Goal: Browse casually

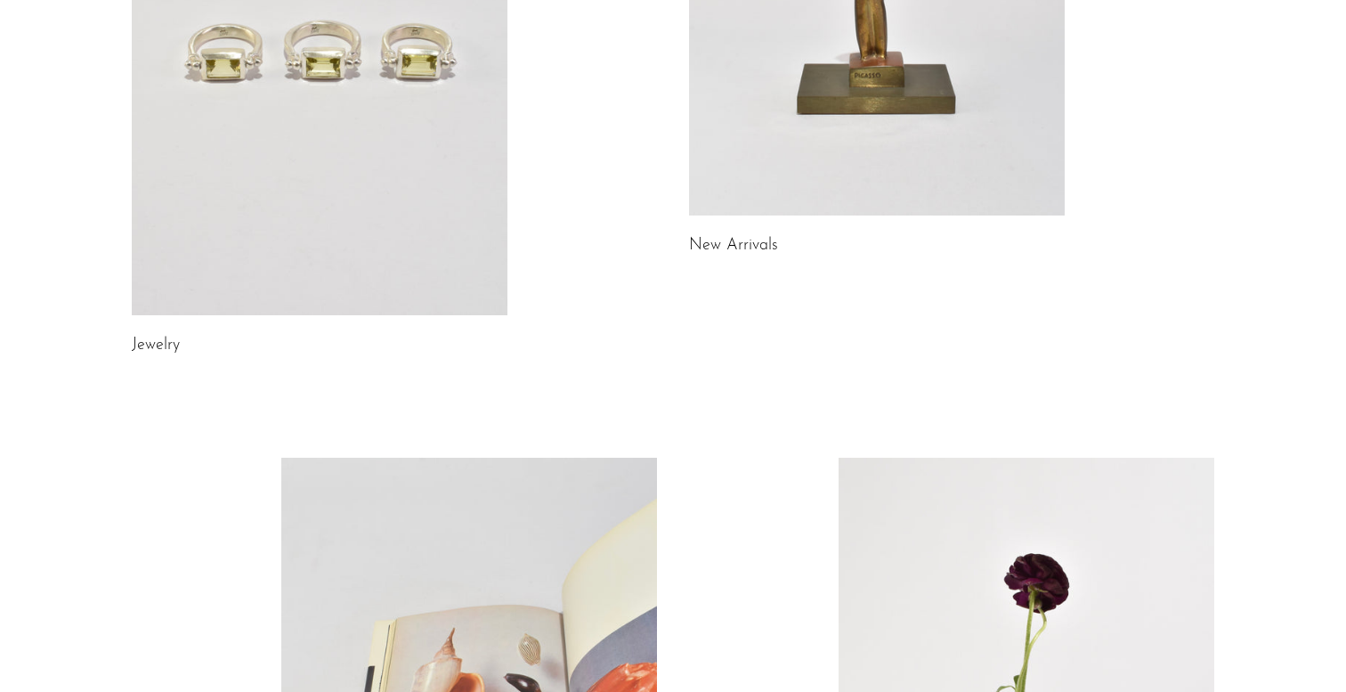
scroll to position [460, 0]
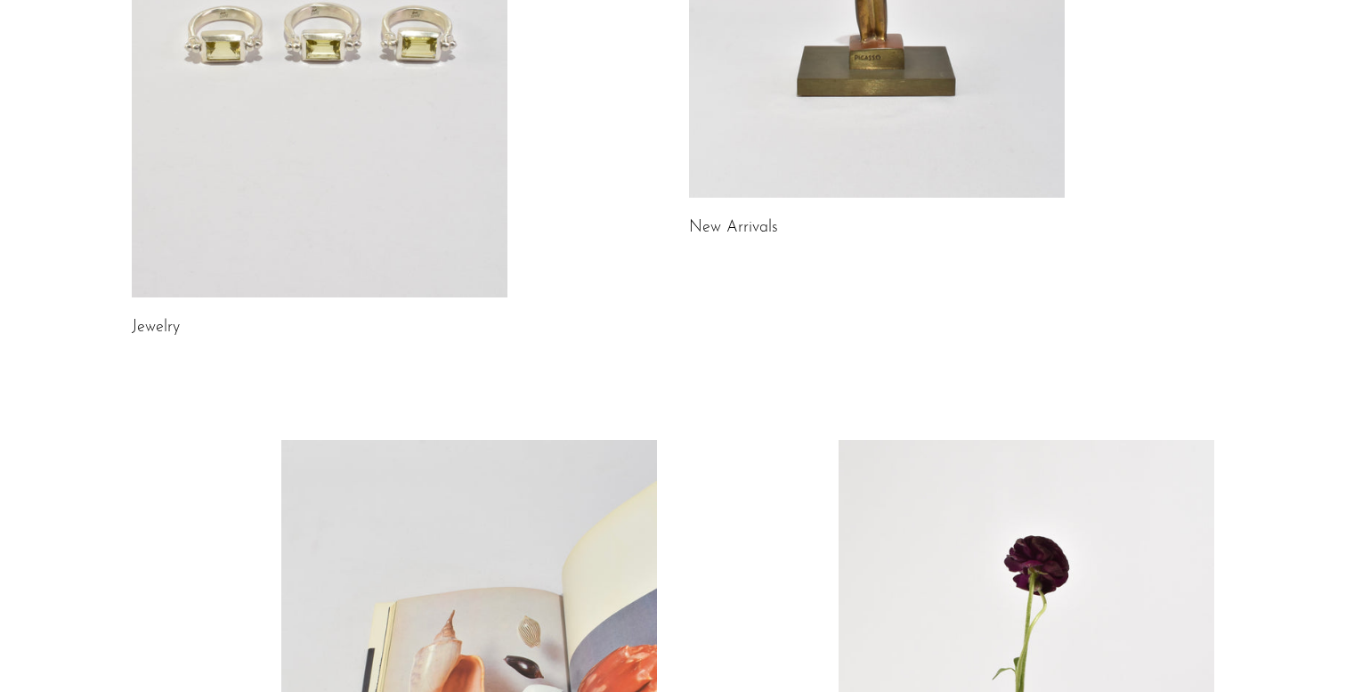
click at [753, 218] on h2 "New Arrivals" at bounding box center [877, 228] width 376 height 26
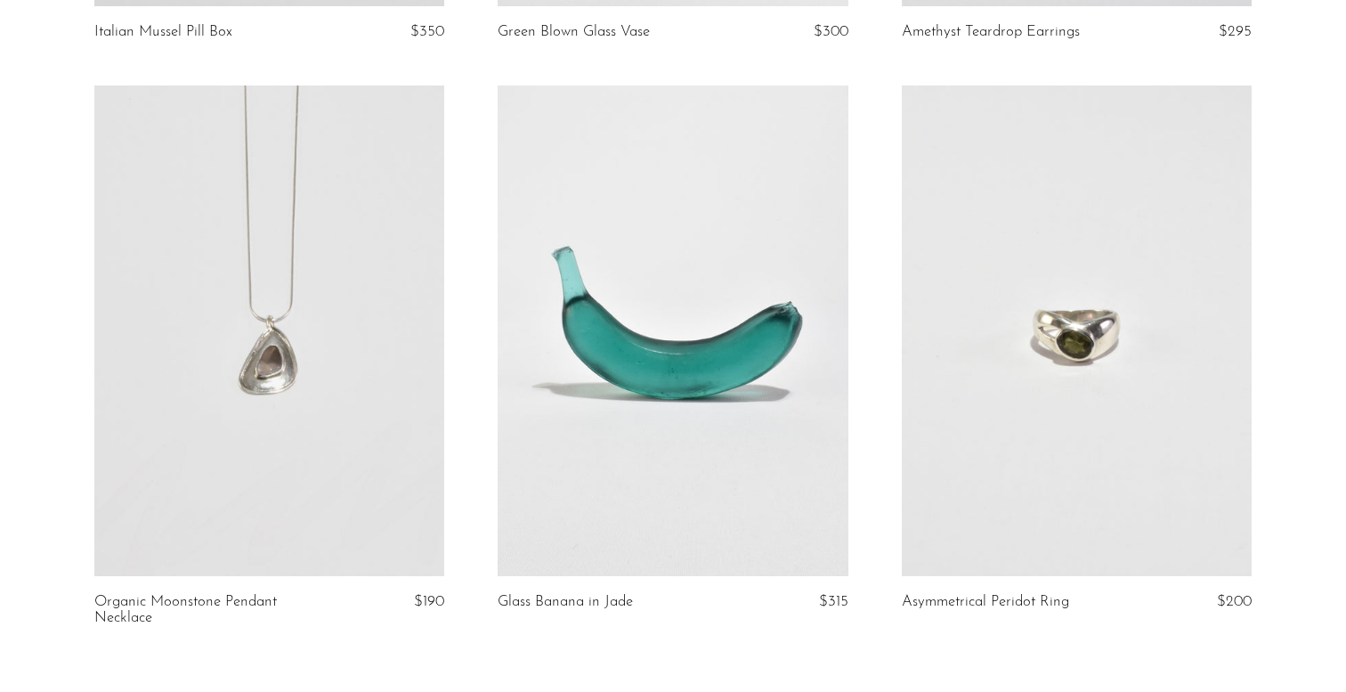
scroll to position [6521, 0]
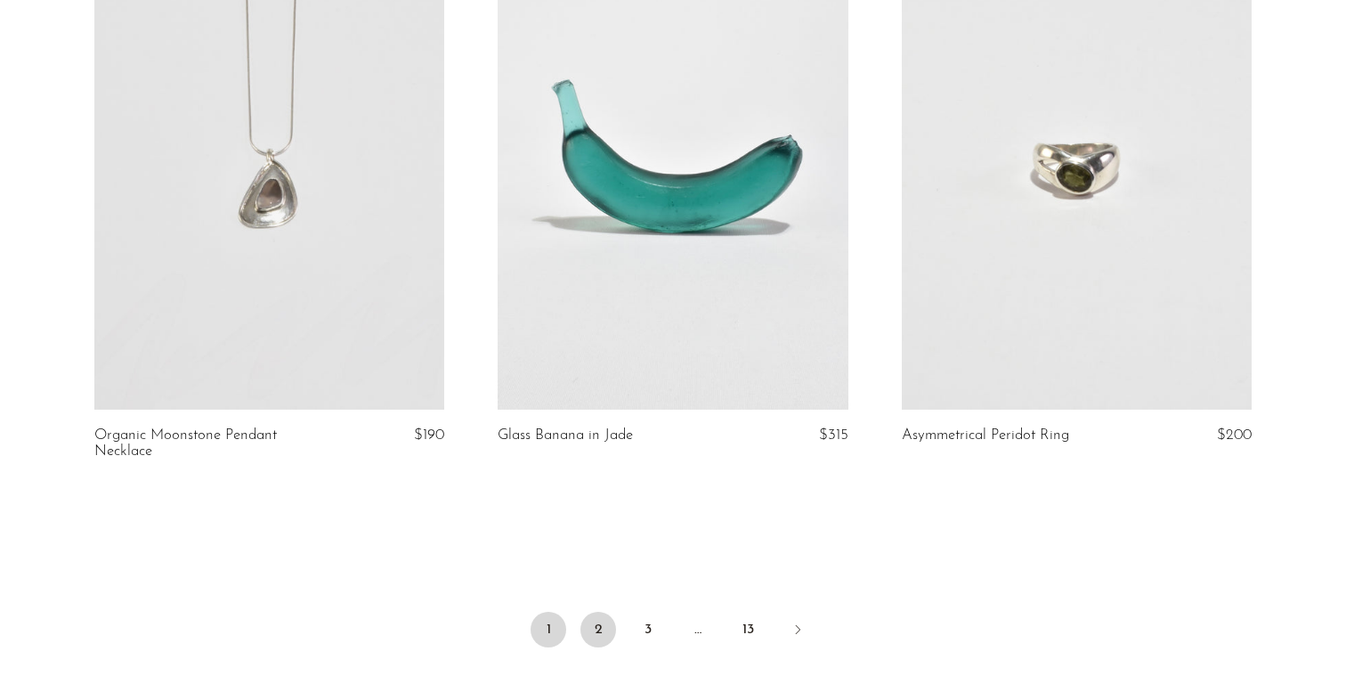
click at [596, 611] on link "2" at bounding box center [598, 629] width 36 height 36
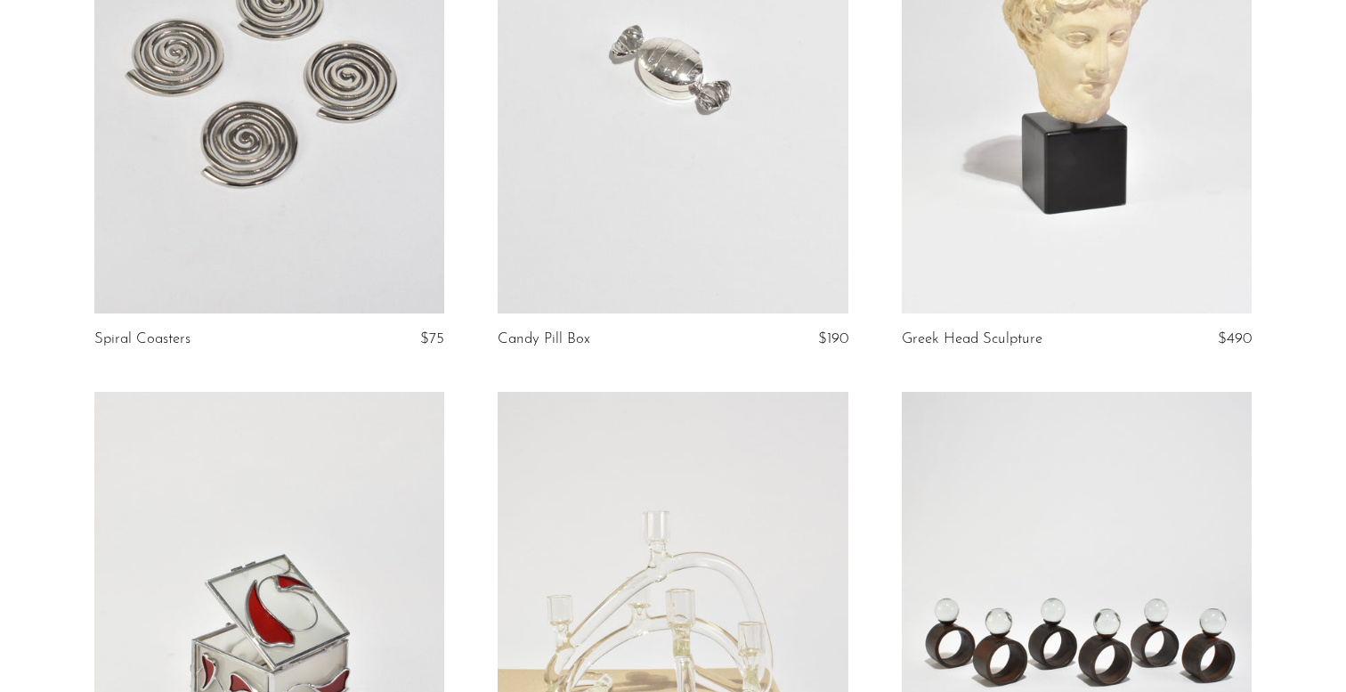
scroll to position [2497, 0]
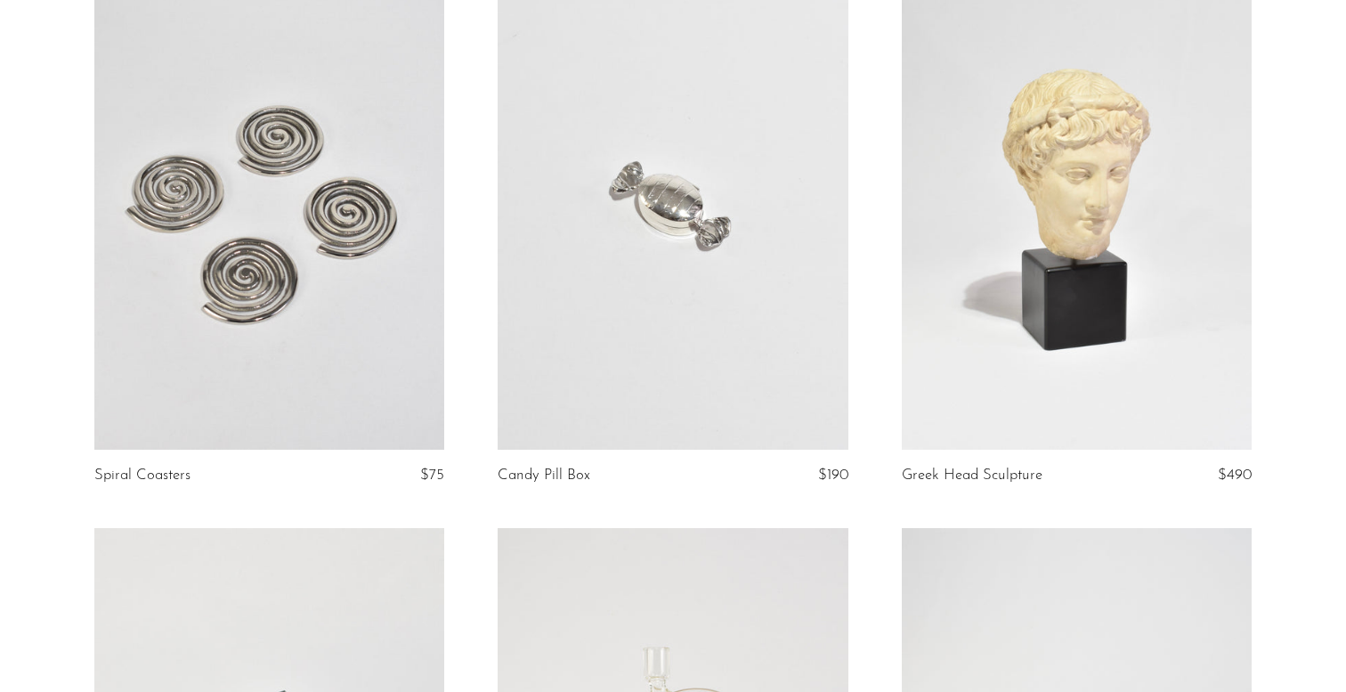
click at [919, 475] on link "Greek Head Sculpture" at bounding box center [972, 475] width 141 height 16
click at [1028, 324] on link at bounding box center [1077, 204] width 351 height 490
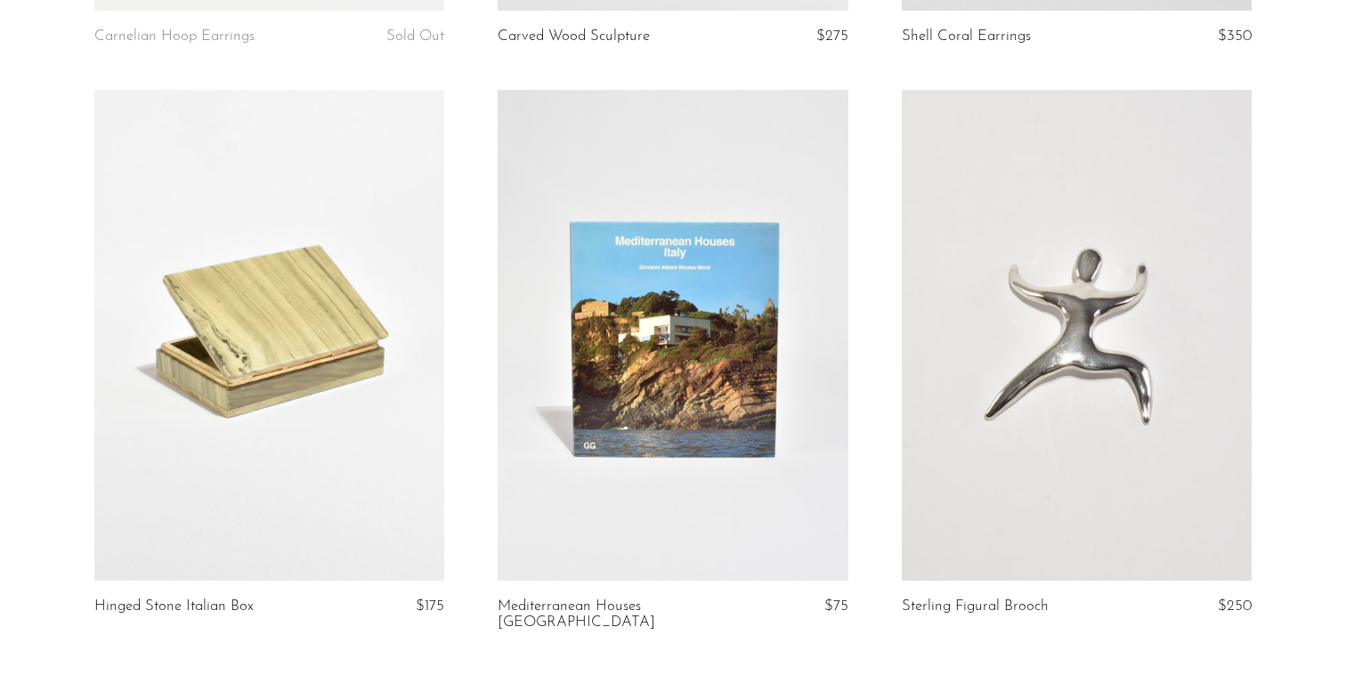
scroll to position [6732, 0]
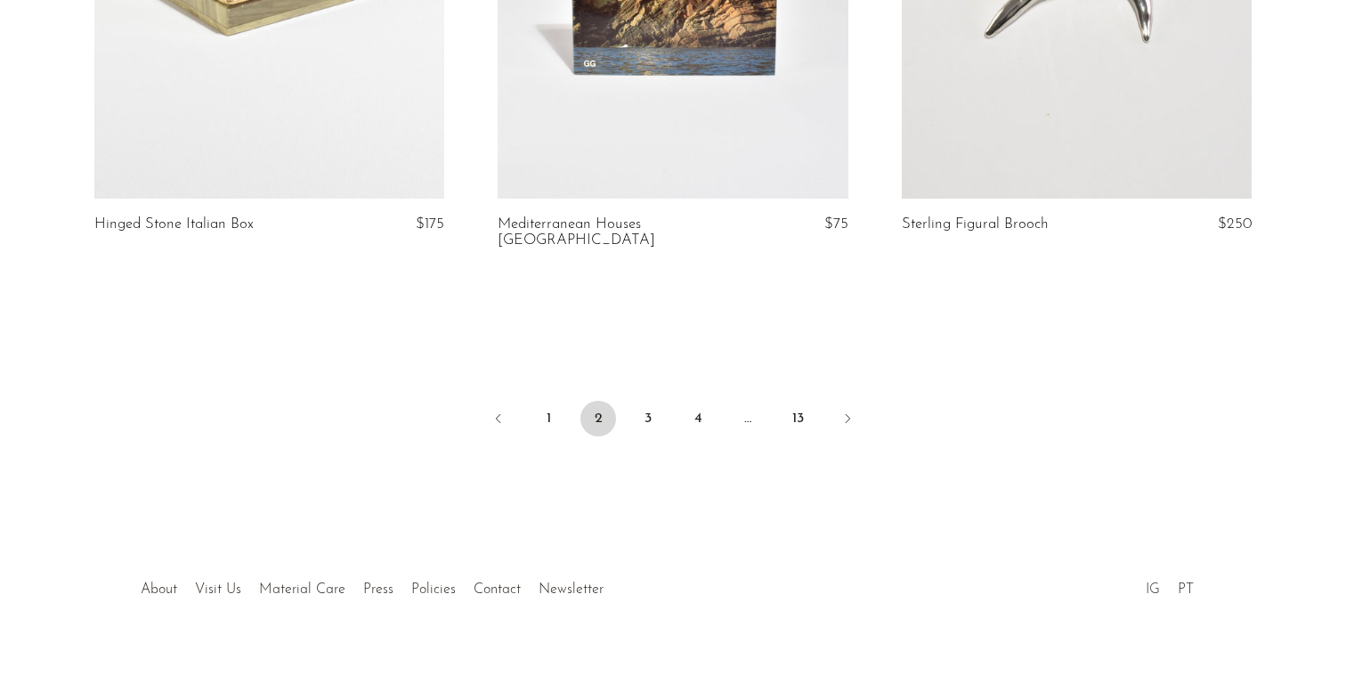
click at [1152, 582] on link "IG" at bounding box center [1152, 589] width 14 height 14
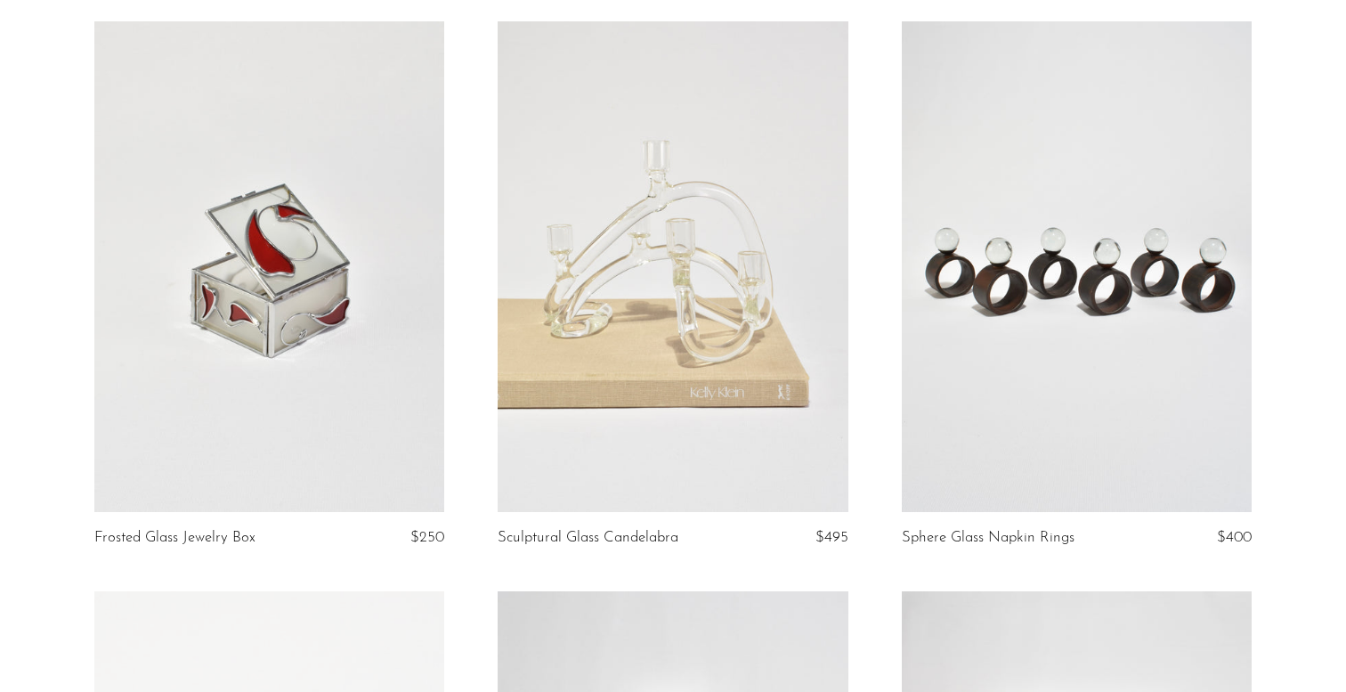
scroll to position [2548, 0]
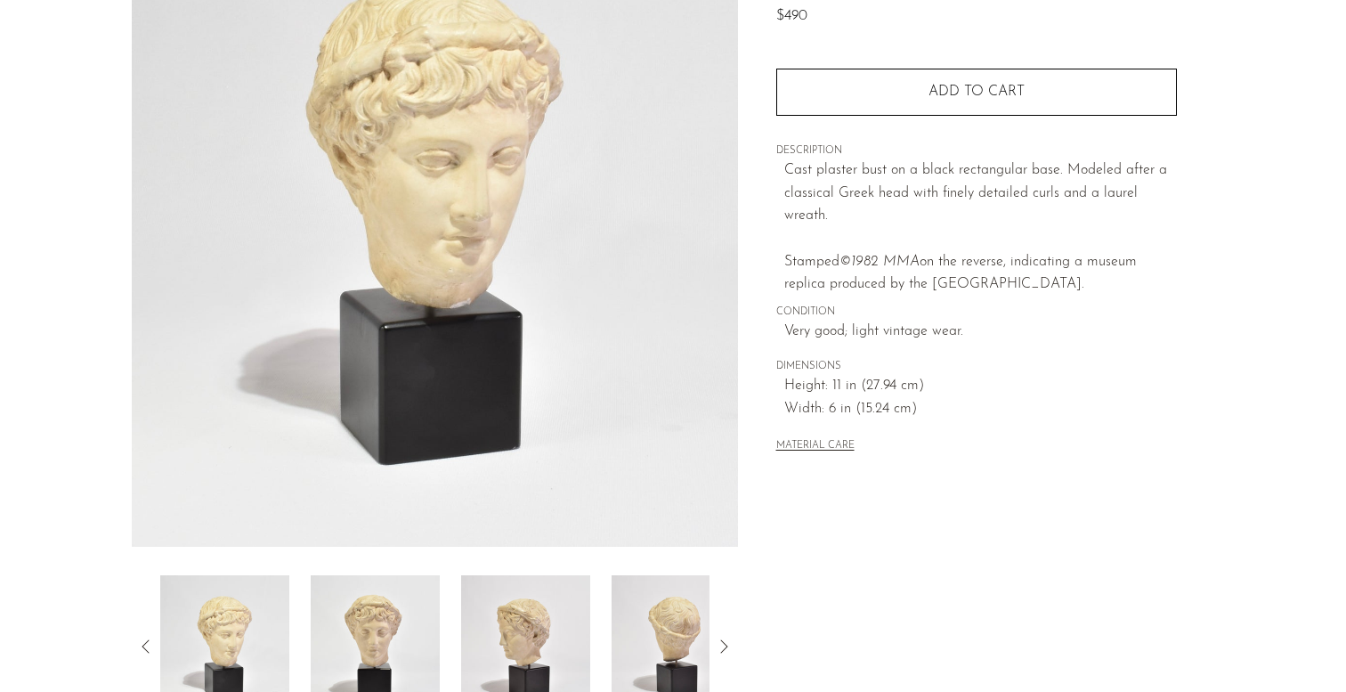
scroll to position [66, 0]
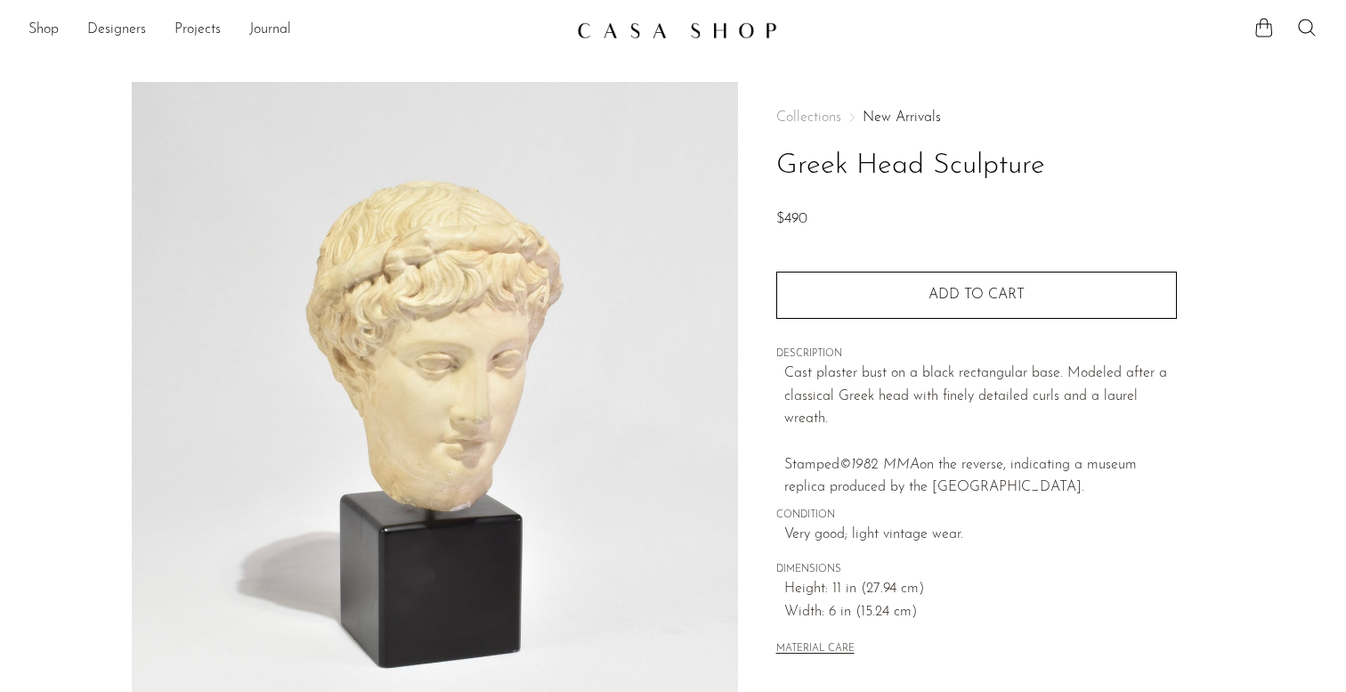
drag, startPoint x: 776, startPoint y: 155, endPoint x: 1072, endPoint y: 161, distance: 295.5
click at [1073, 159] on h1 "Greek Head Sculpture" at bounding box center [976, 165] width 400 height 45
